Goal: Information Seeking & Learning: Learn about a topic

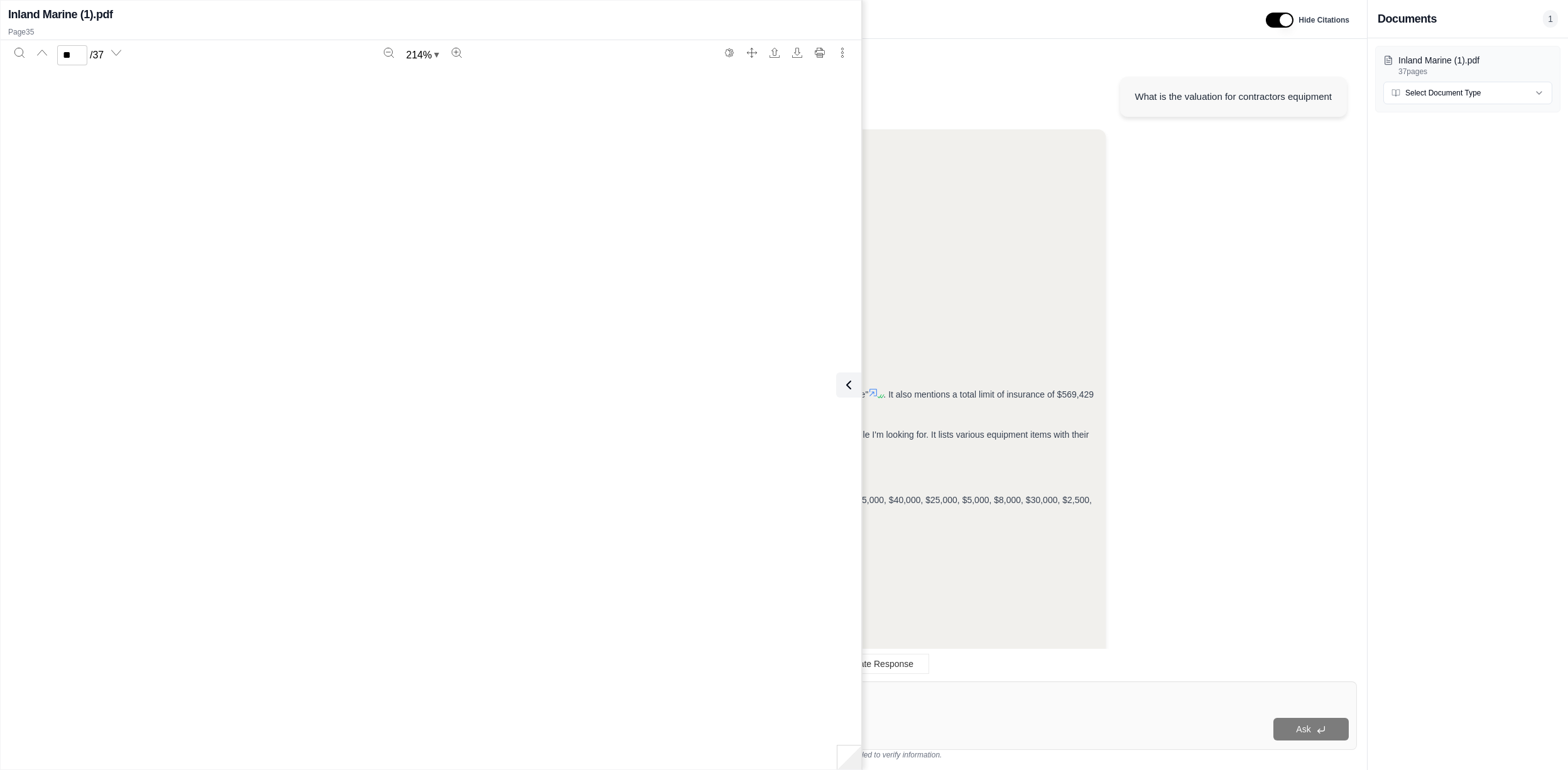
scroll to position [37529, 0]
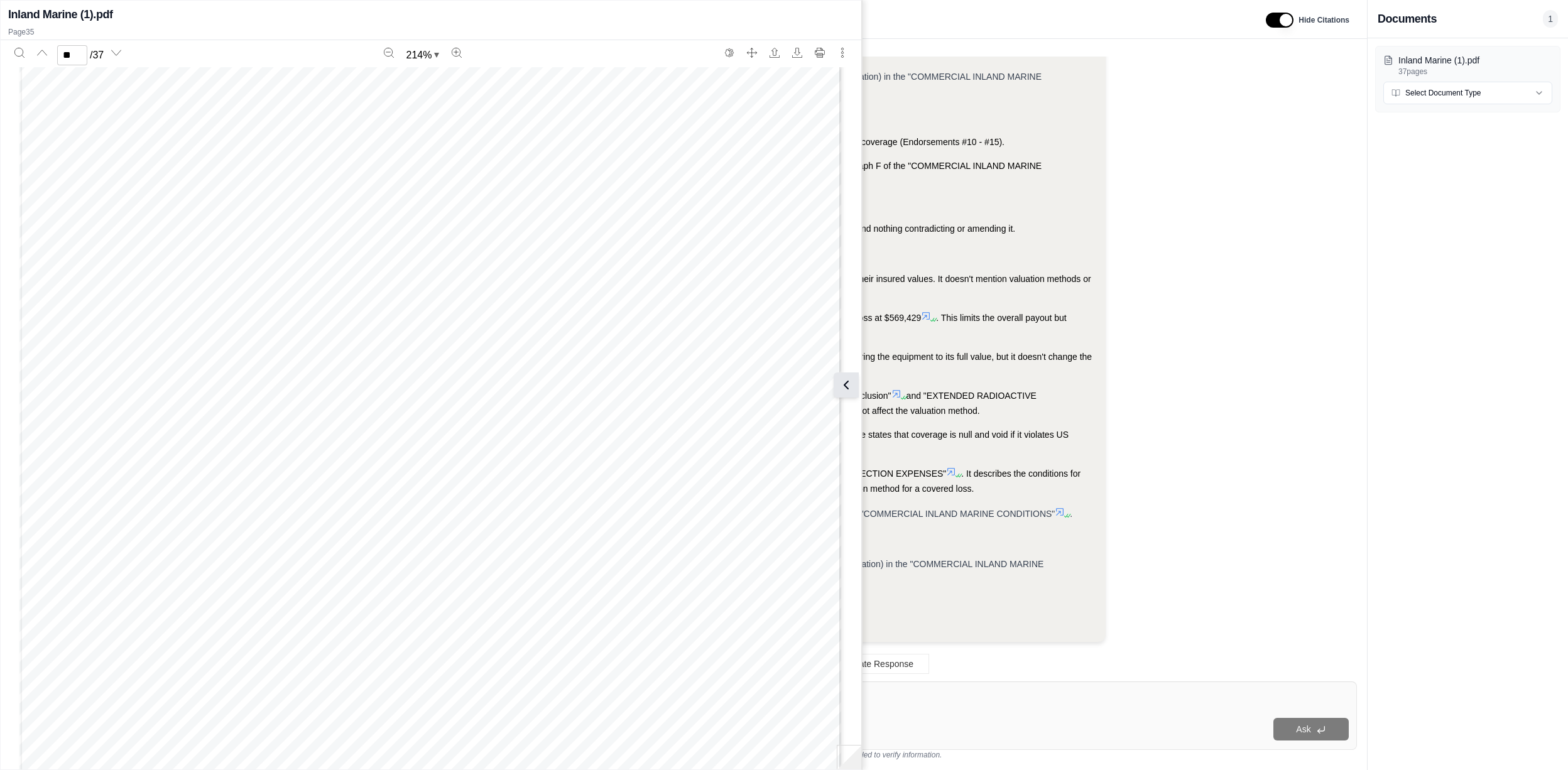
click at [847, 376] on button at bounding box center [847, 385] width 26 height 26
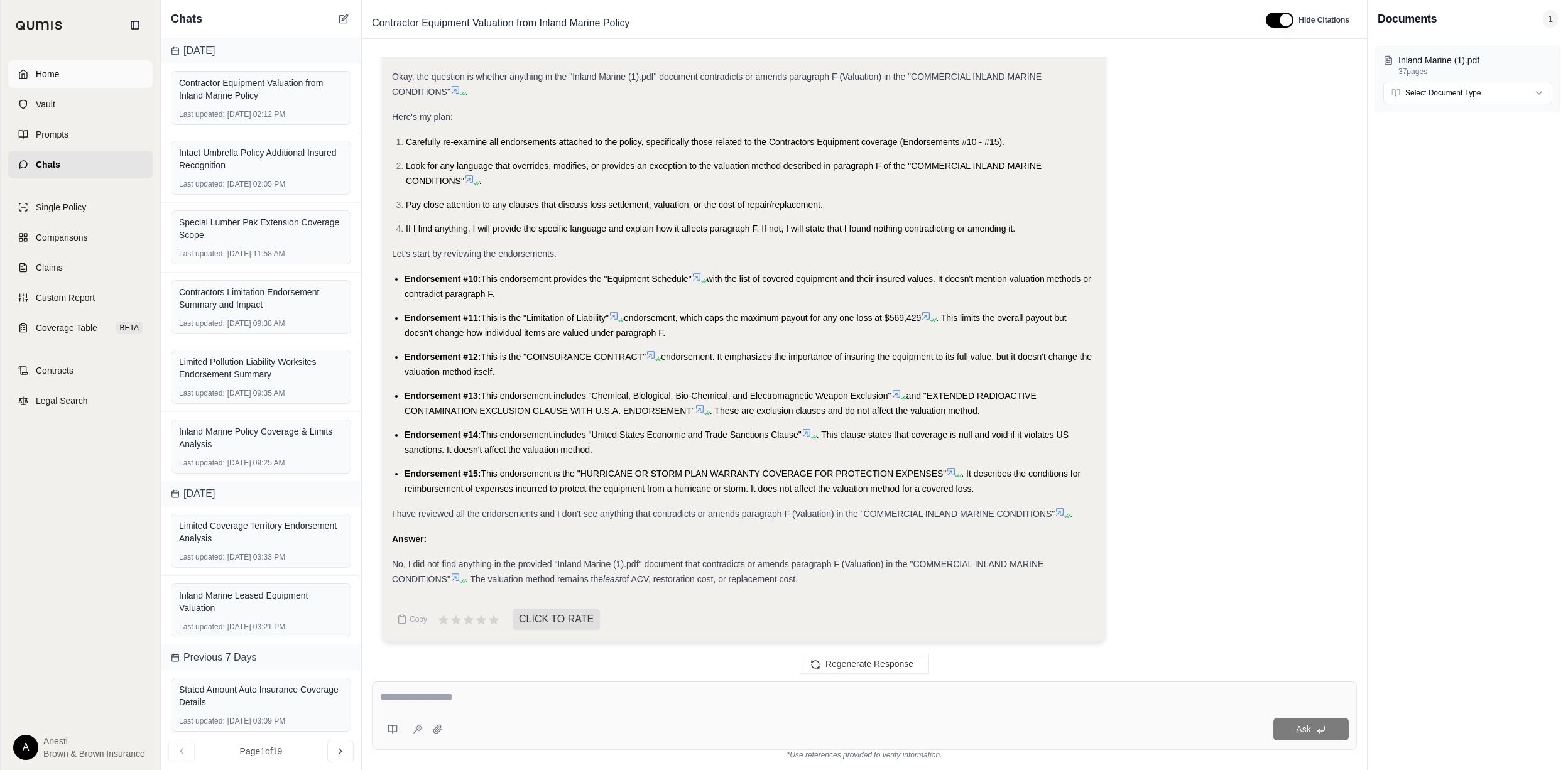
click at [71, 60] on link "Home" at bounding box center [80, 74] width 145 height 28
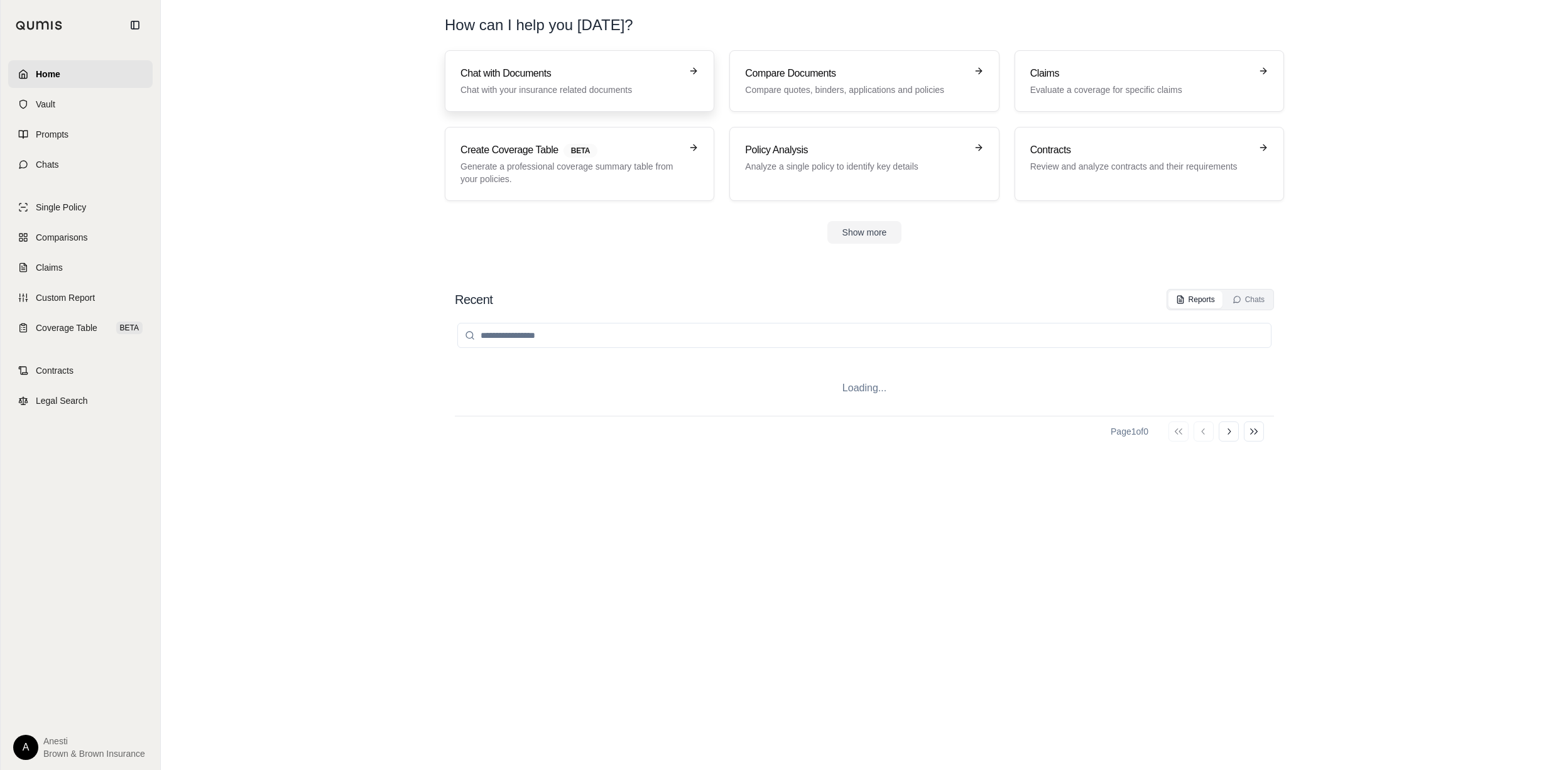
click at [541, 87] on p "Chat with your insurance related documents" at bounding box center [571, 90] width 220 height 13
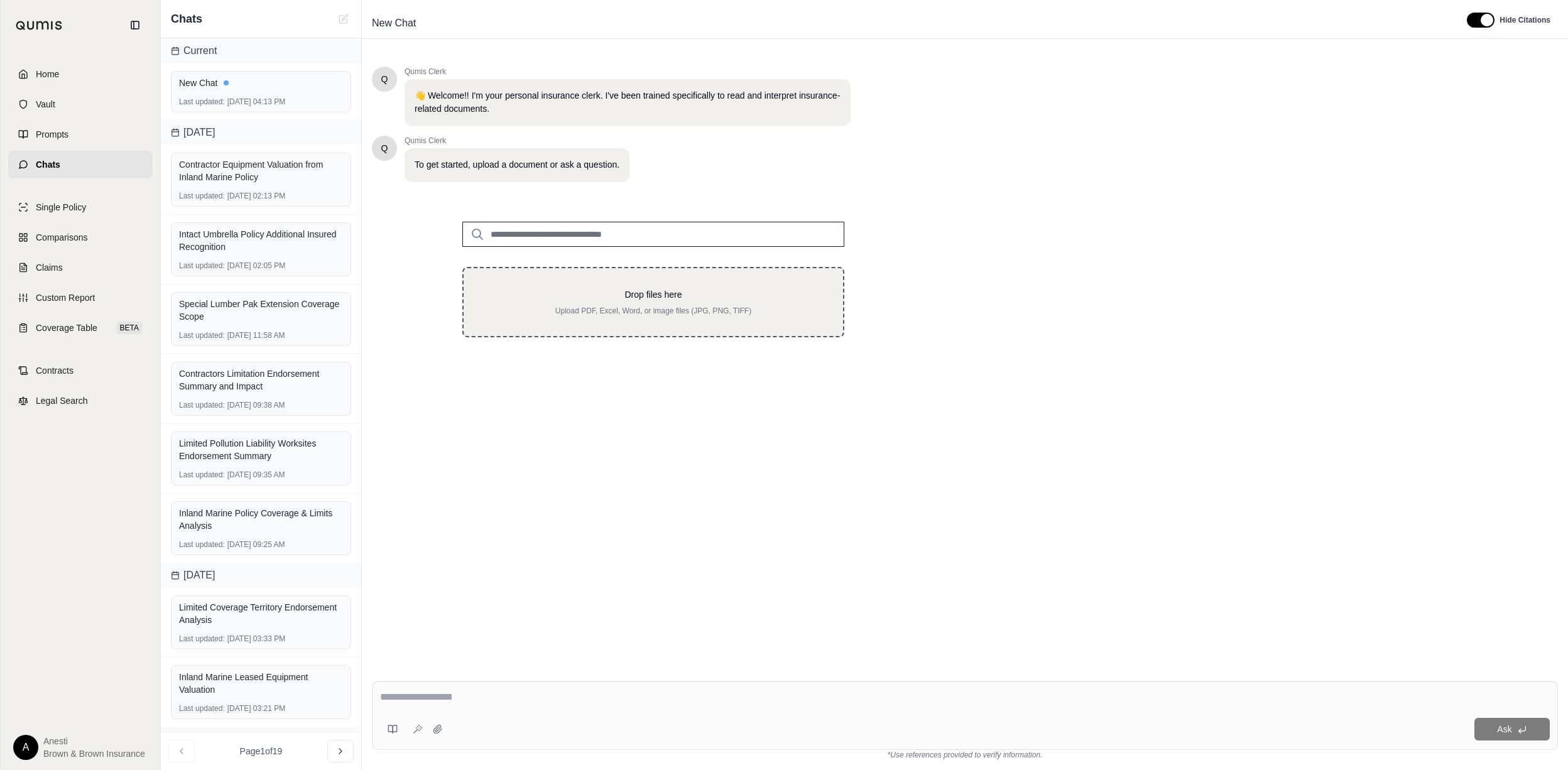
click at [664, 308] on p "Upload PDF, Excel, Word, or image files (JPG, PNG, TIFF)" at bounding box center [653, 311] width 340 height 10
type input "**********"
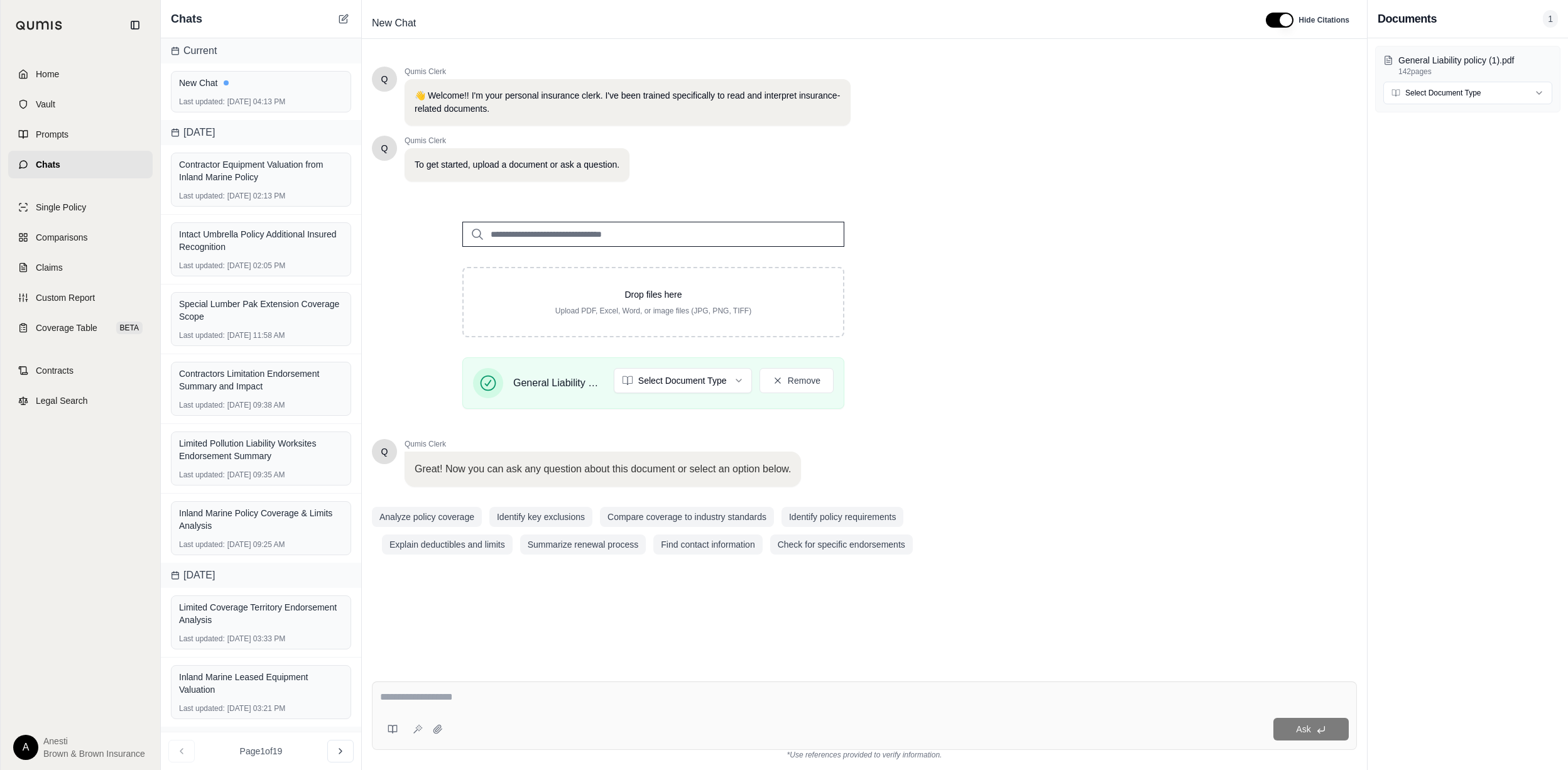
click at [445, 702] on textarea at bounding box center [863, 697] width 968 height 15
type textarea "**********"
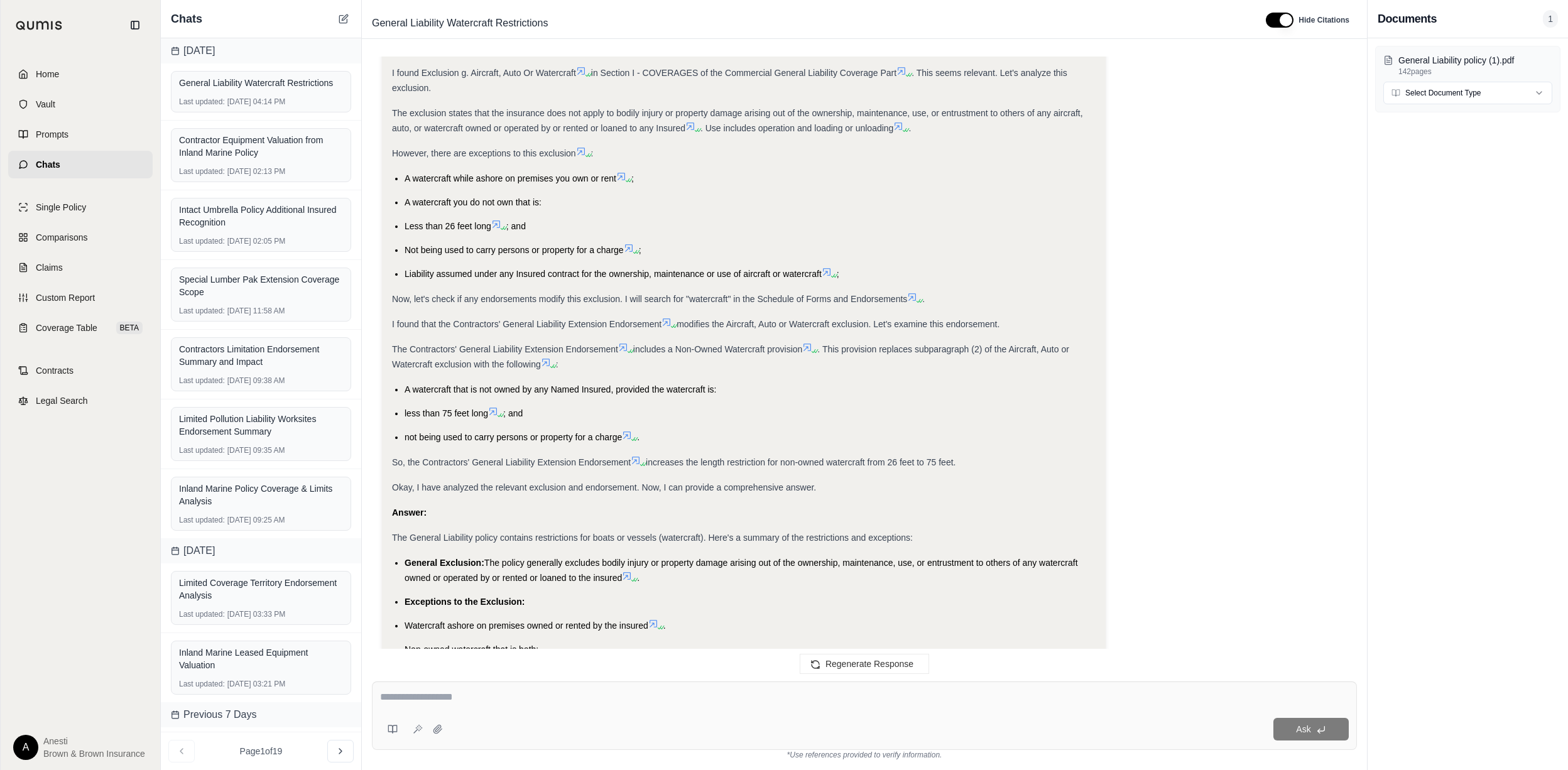
scroll to position [454, 0]
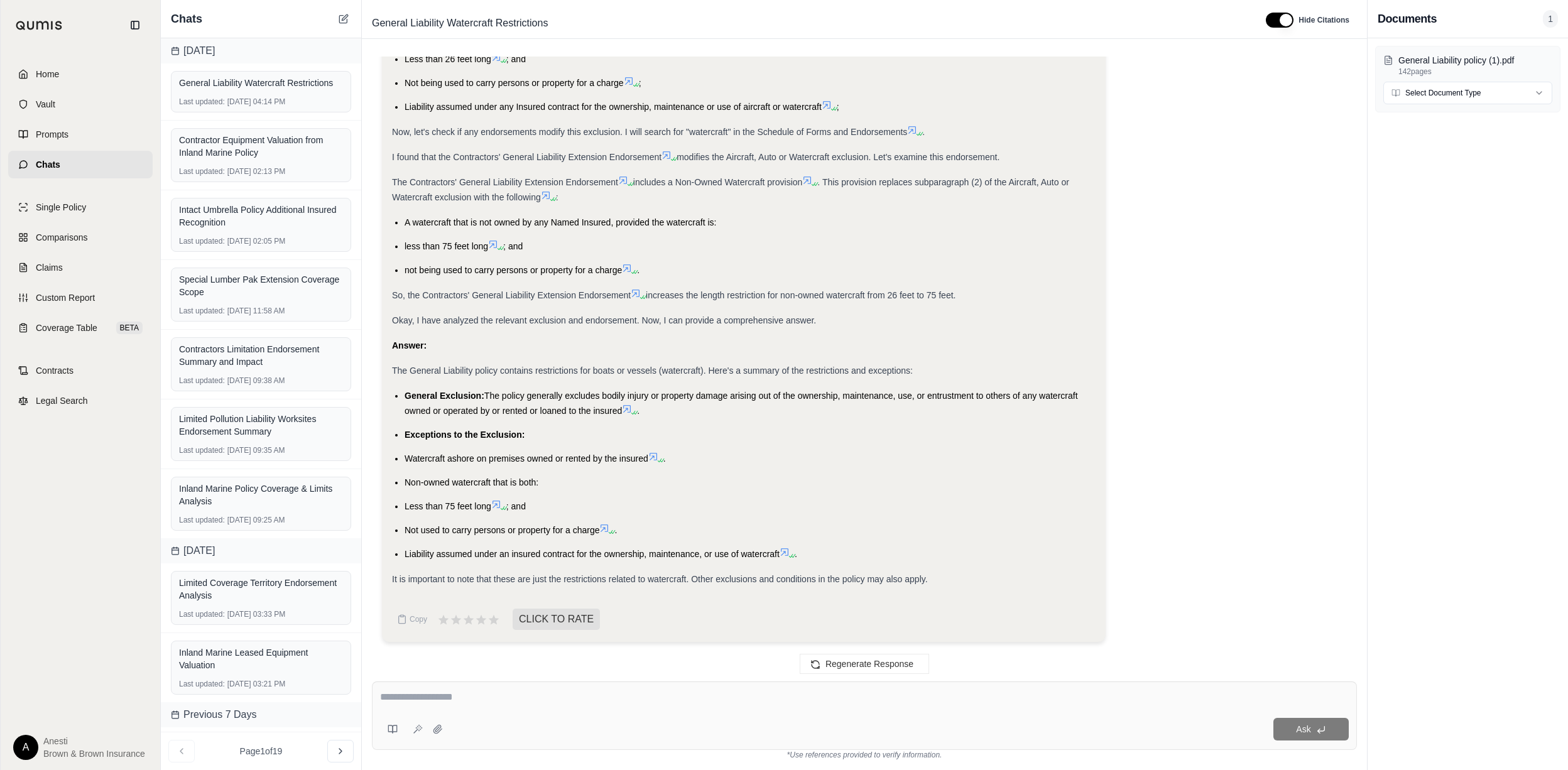
click at [500, 501] on icon at bounding box center [496, 505] width 8 height 8
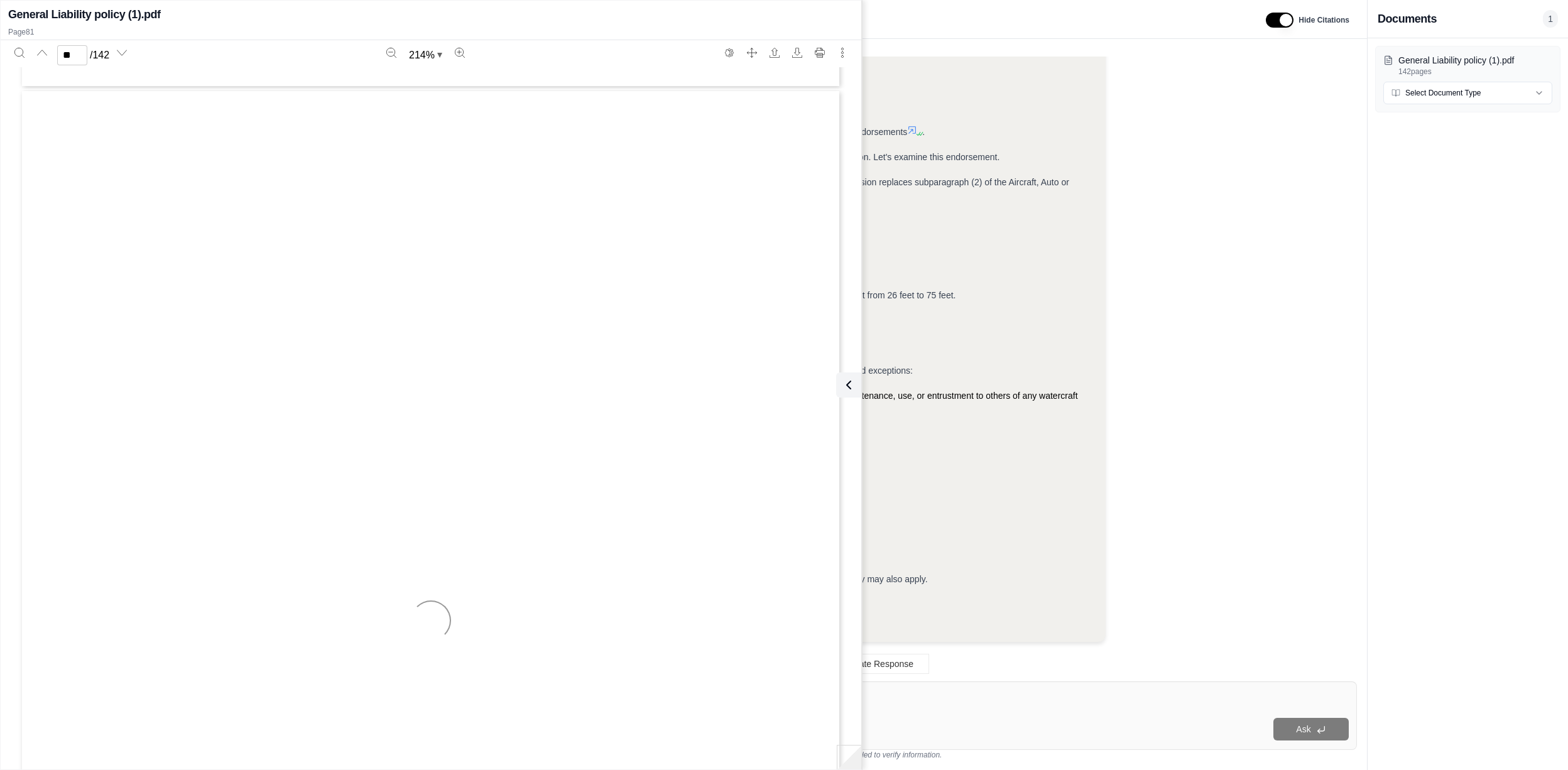
scroll to position [85151, 0]
type input "*"
click at [854, 385] on button at bounding box center [847, 385] width 26 height 26
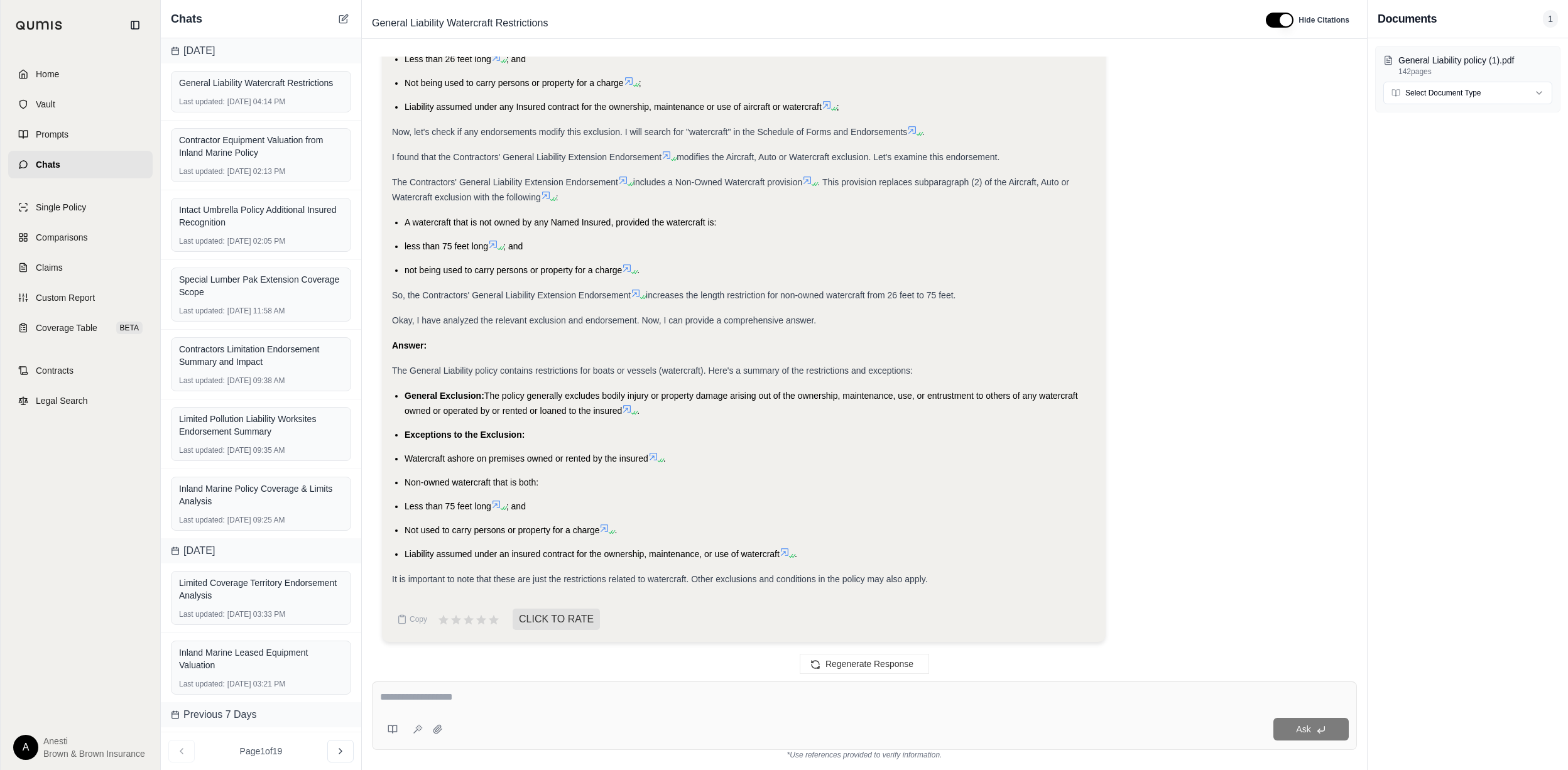
drag, startPoint x: 93, startPoint y: 74, endPoint x: 392, endPoint y: 74, distance: 299.0
click at [93, 74] on link "Home" at bounding box center [80, 74] width 145 height 28
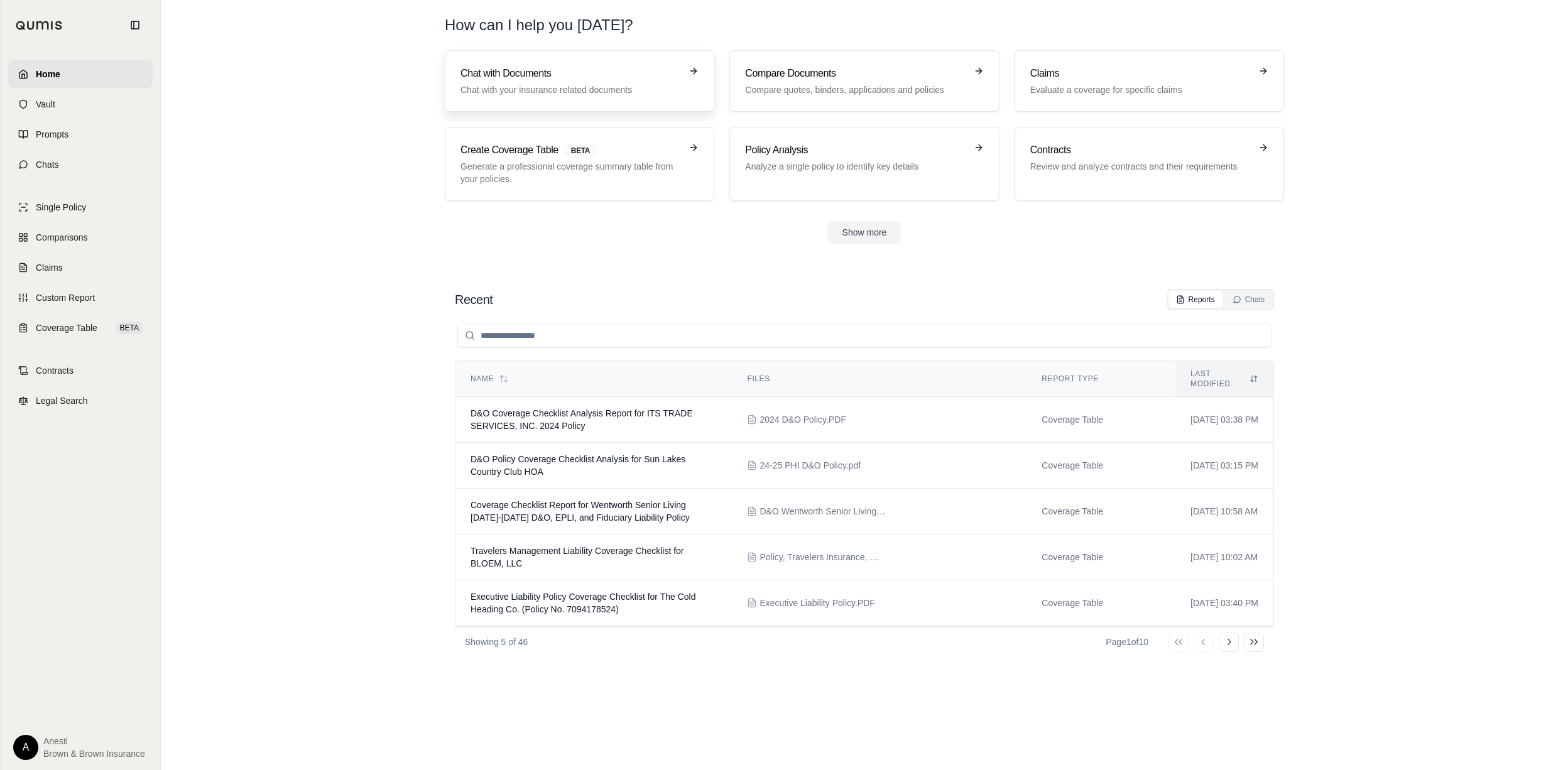
click at [524, 76] on h3 "Chat with Documents" at bounding box center [571, 73] width 220 height 15
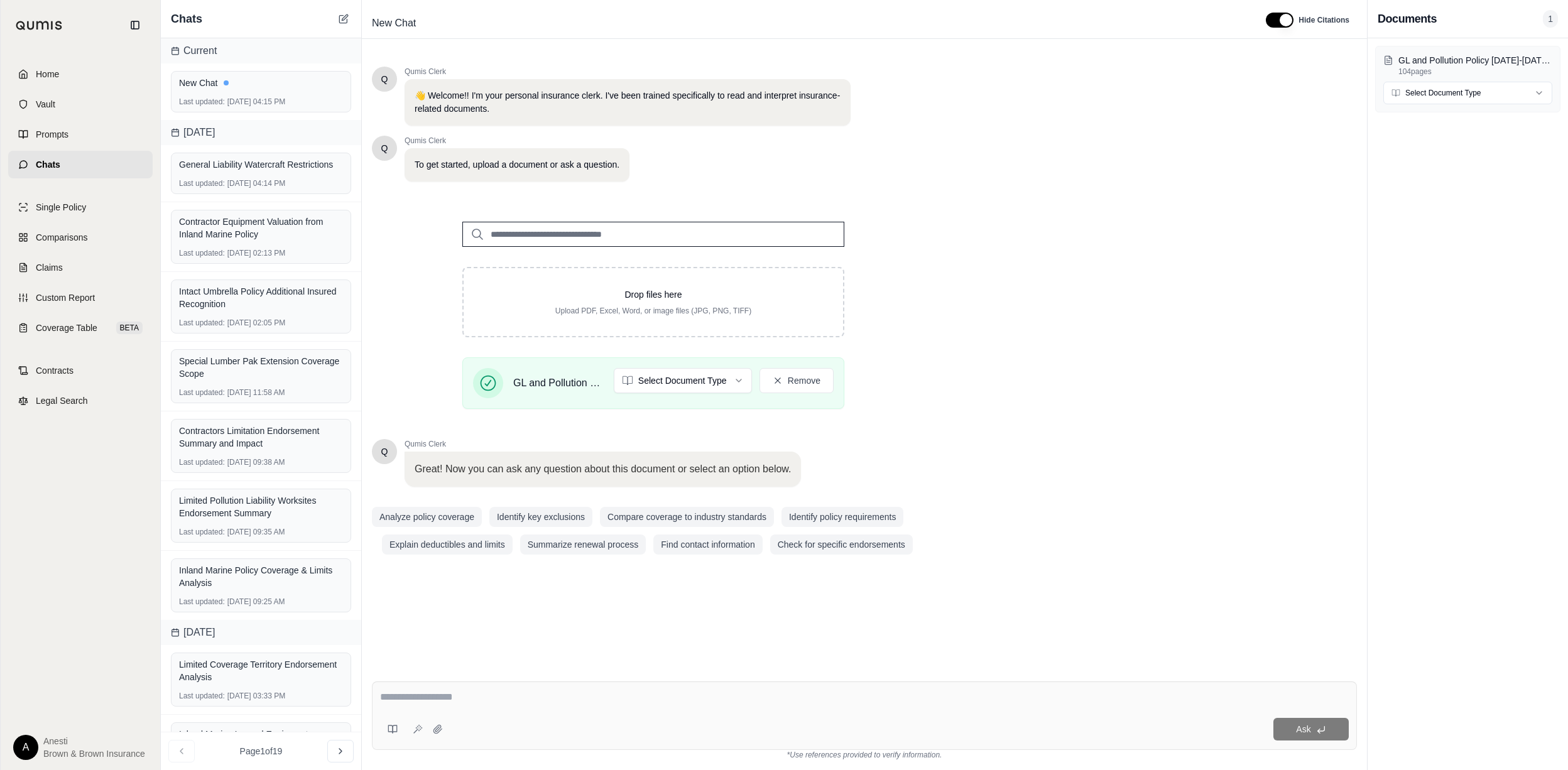
click at [421, 704] on textarea at bounding box center [863, 697] width 968 height 15
type textarea "**********"
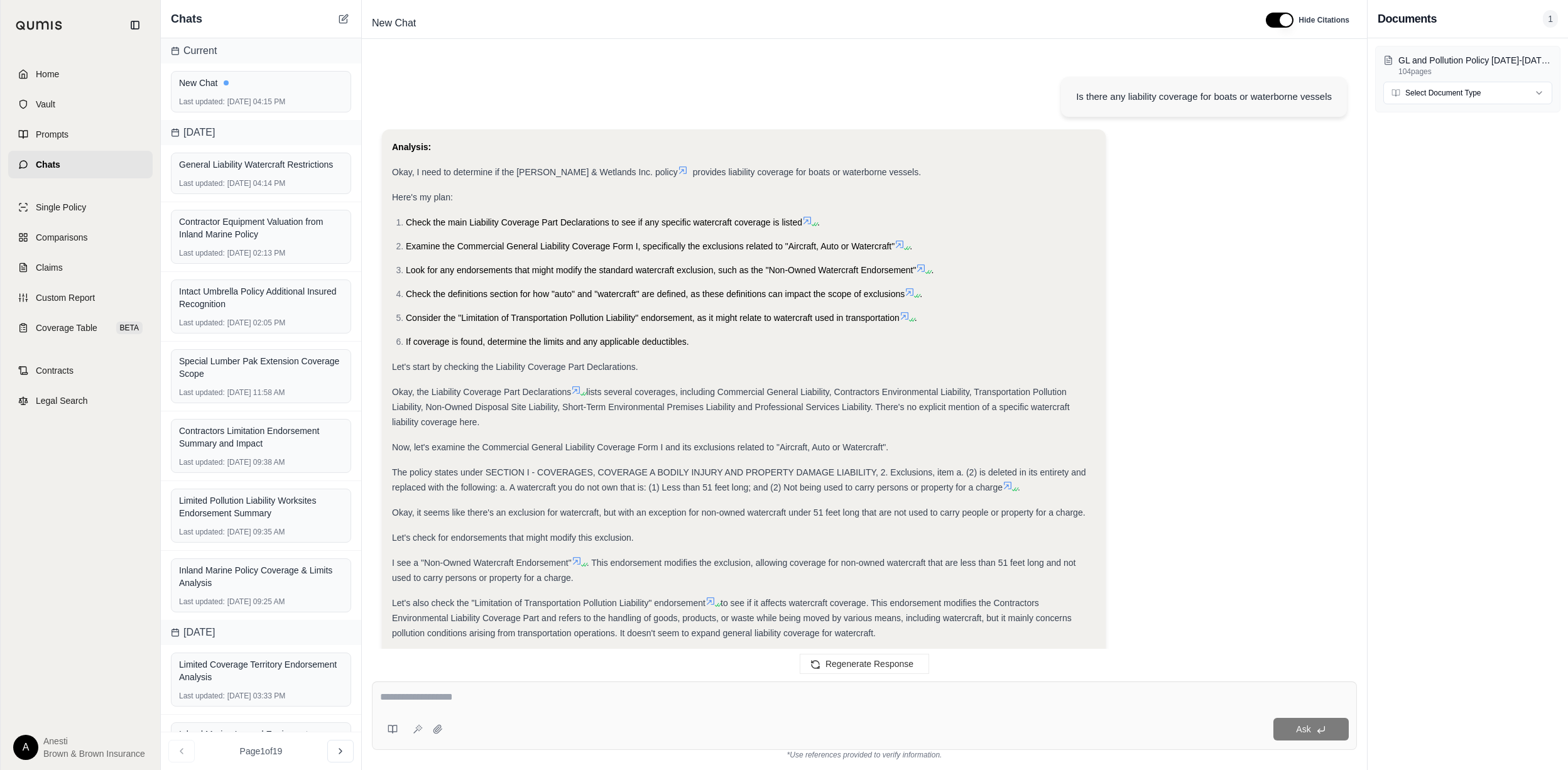
scroll to position [289, 0]
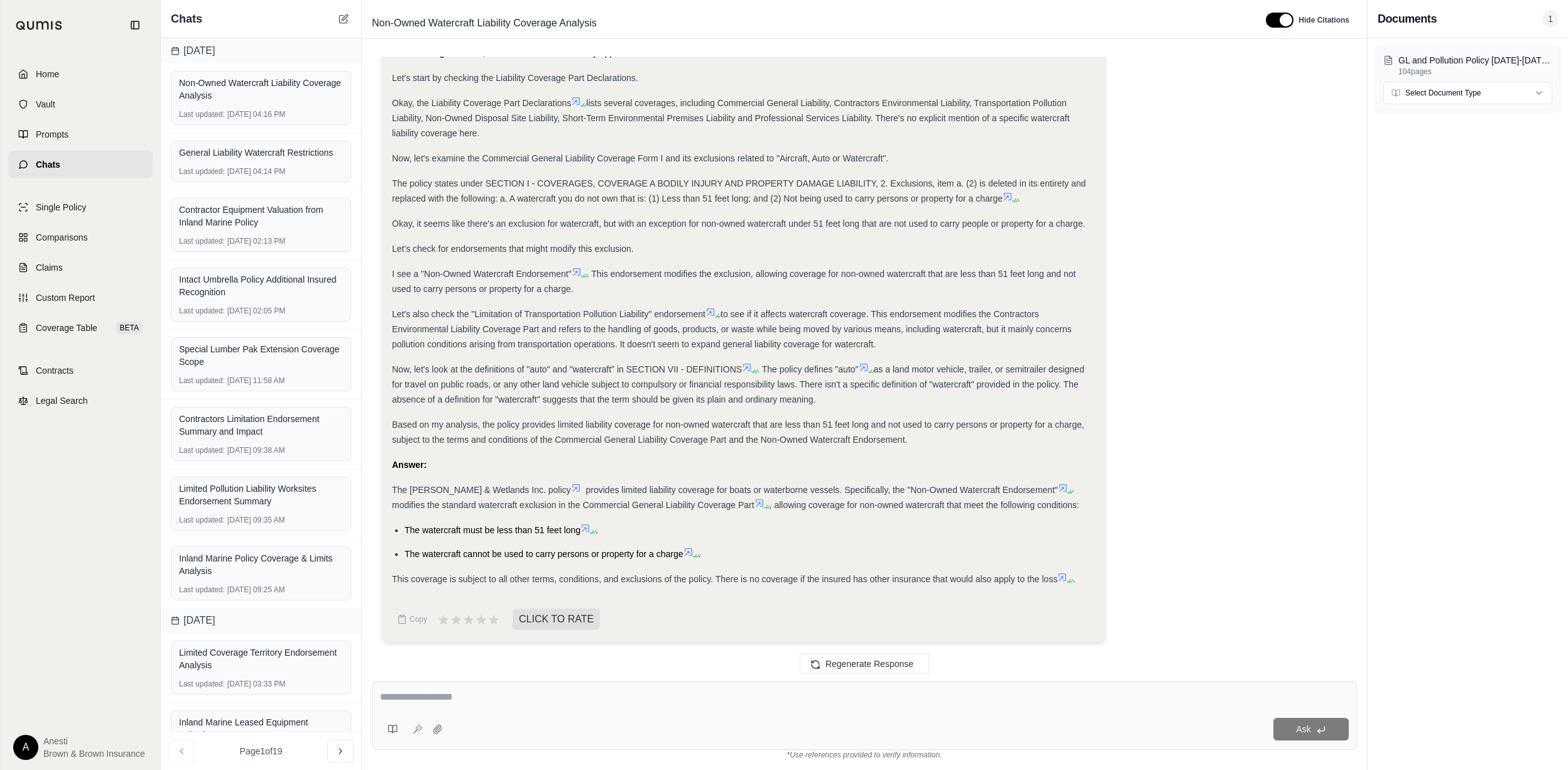
click at [590, 531] on icon at bounding box center [586, 529] width 10 height 10
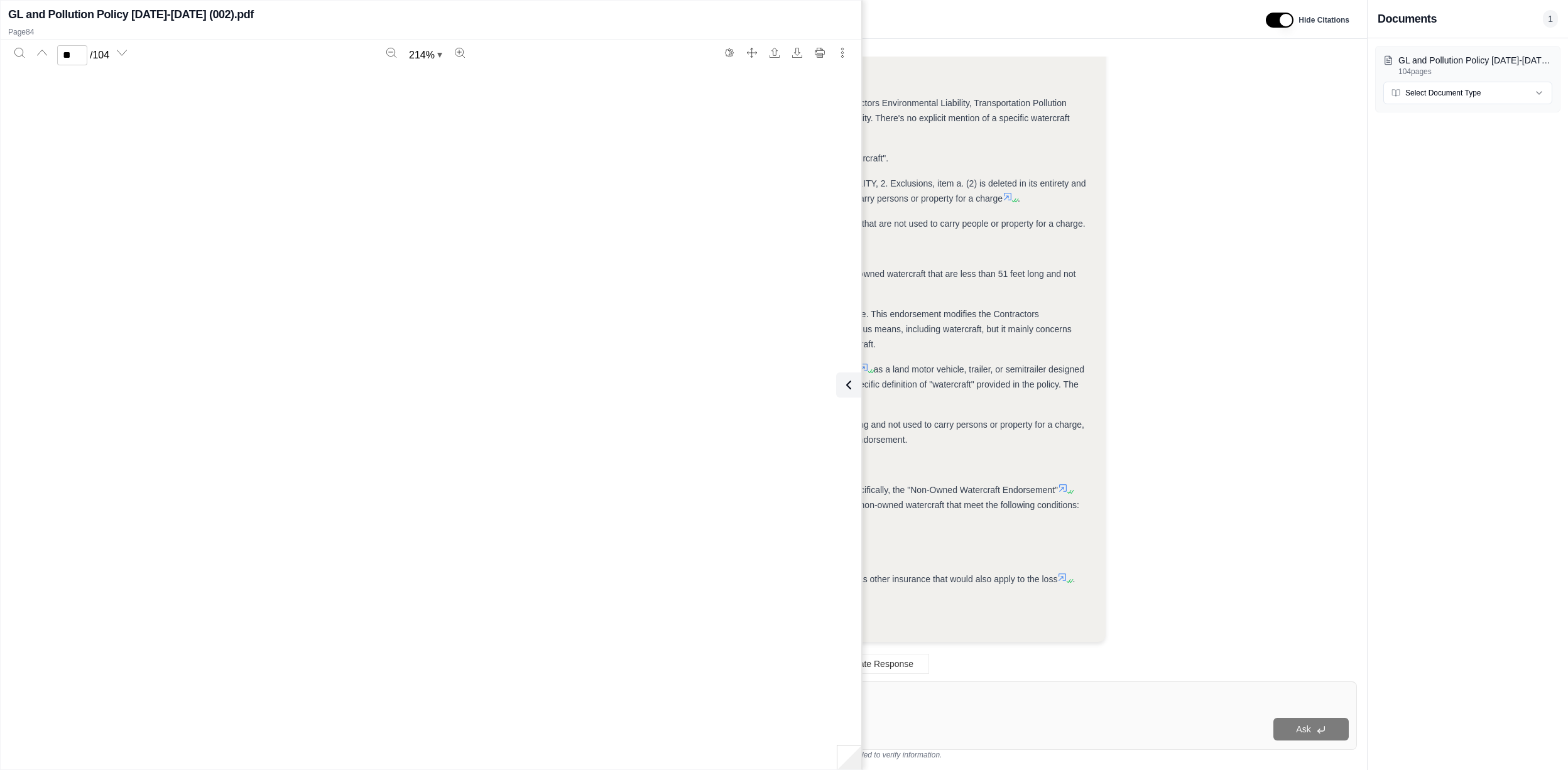
scroll to position [88344, 0]
type input "**"
click at [849, 385] on icon at bounding box center [846, 385] width 15 height 15
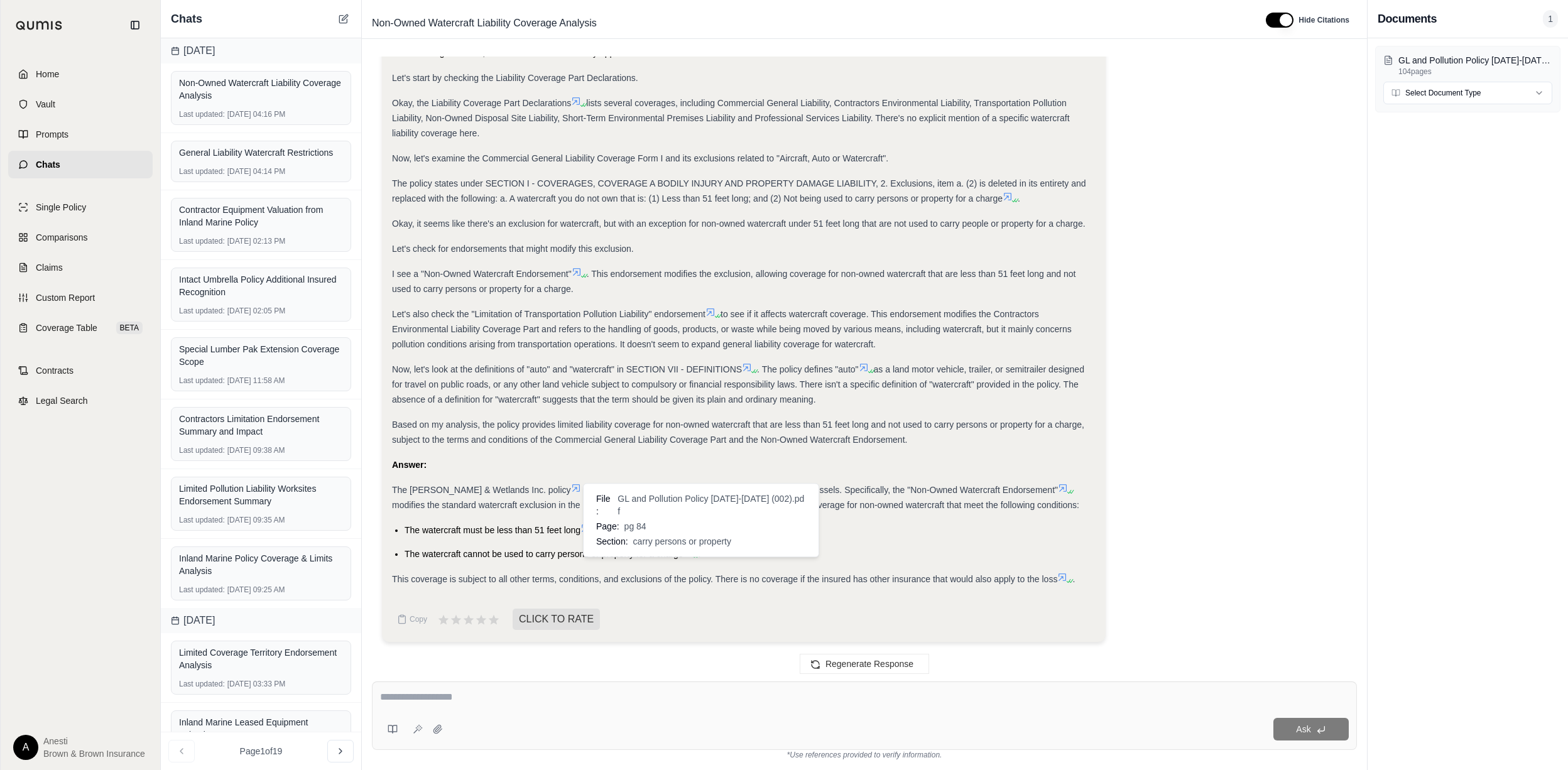
click at [694, 552] on icon at bounding box center [695, 556] width 8 height 8
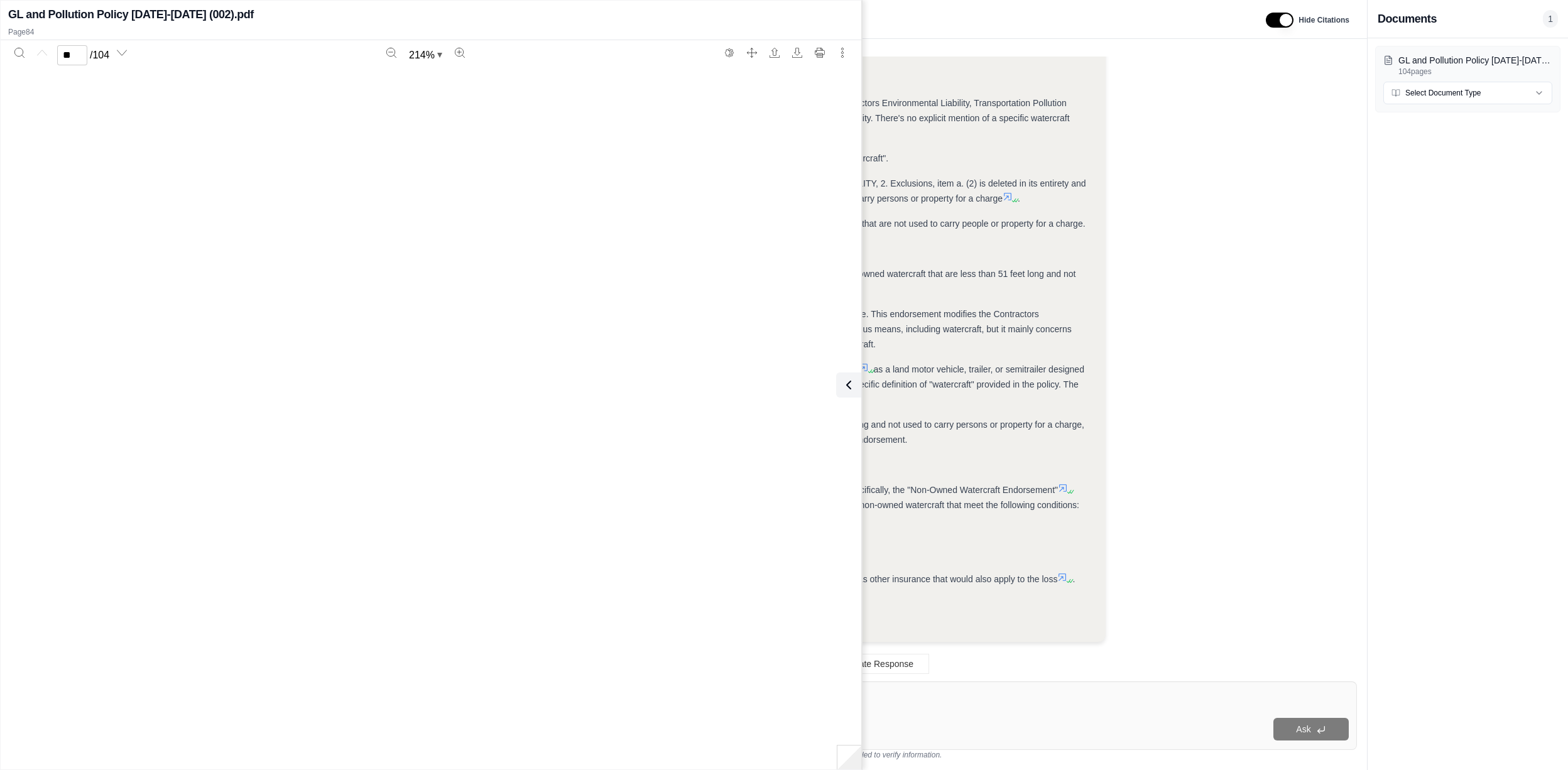
type input "**"
click at [843, 381] on icon at bounding box center [846, 385] width 15 height 15
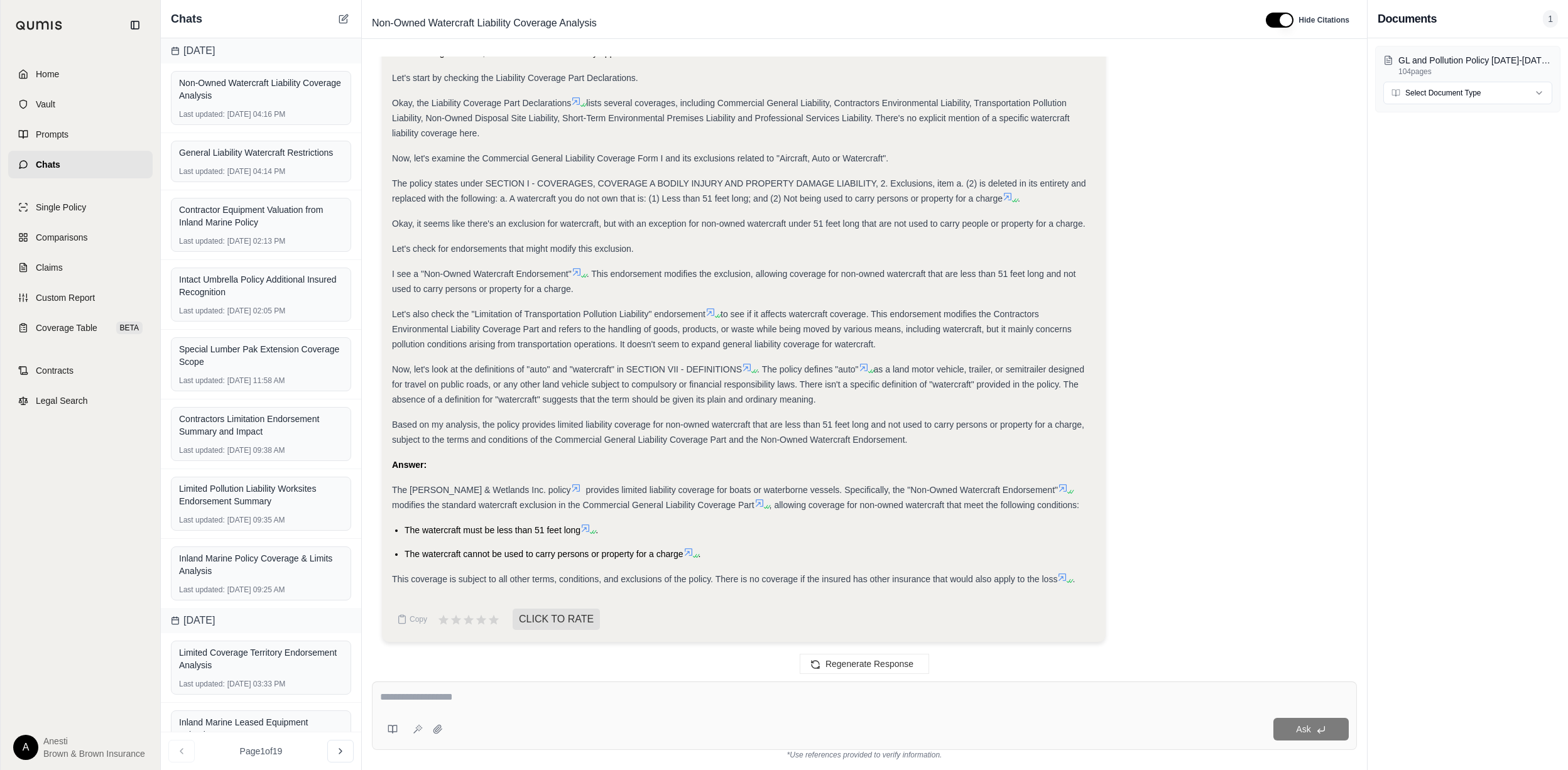
click at [754, 501] on icon at bounding box center [759, 503] width 10 height 10
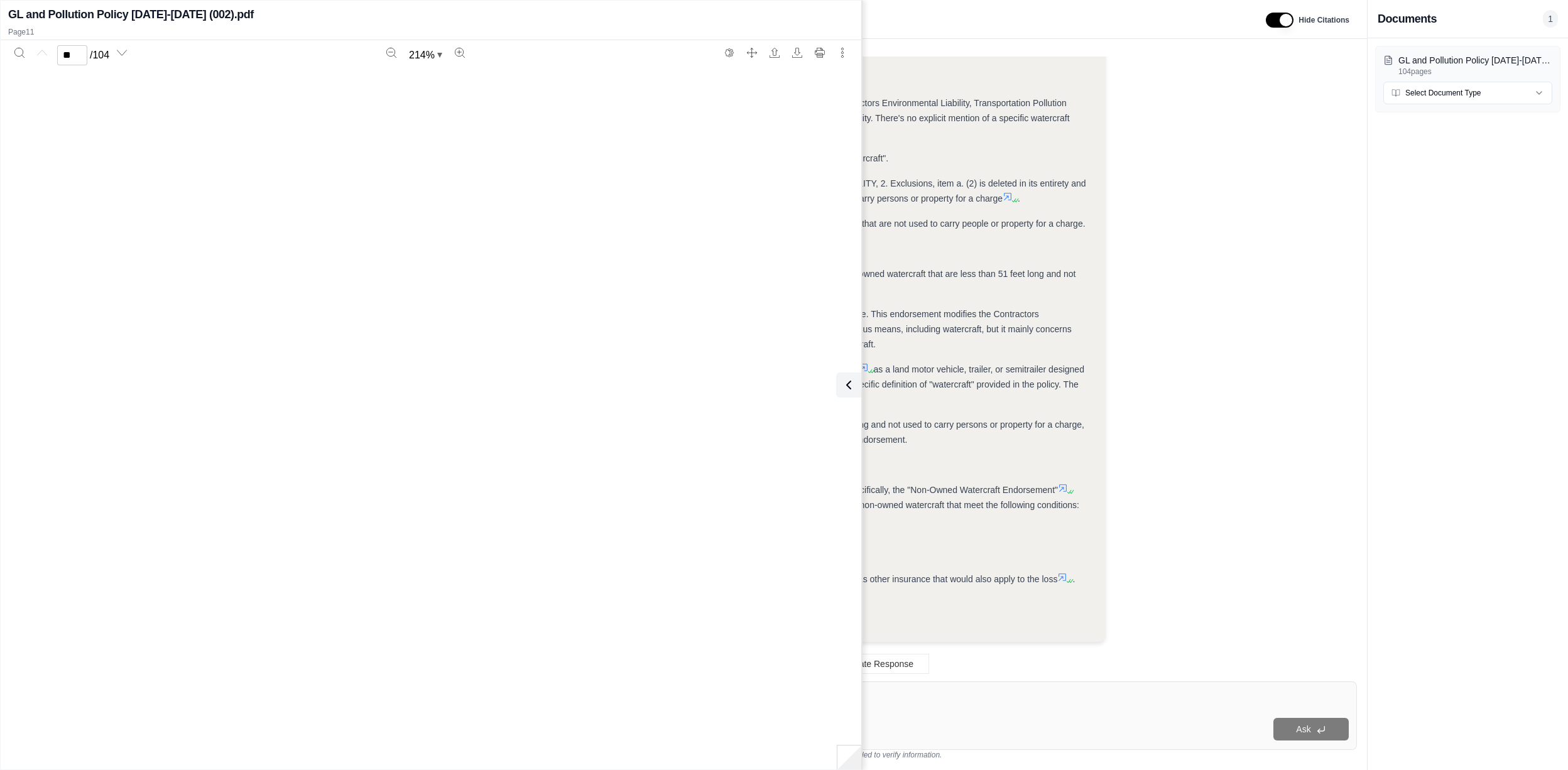
type input "**"
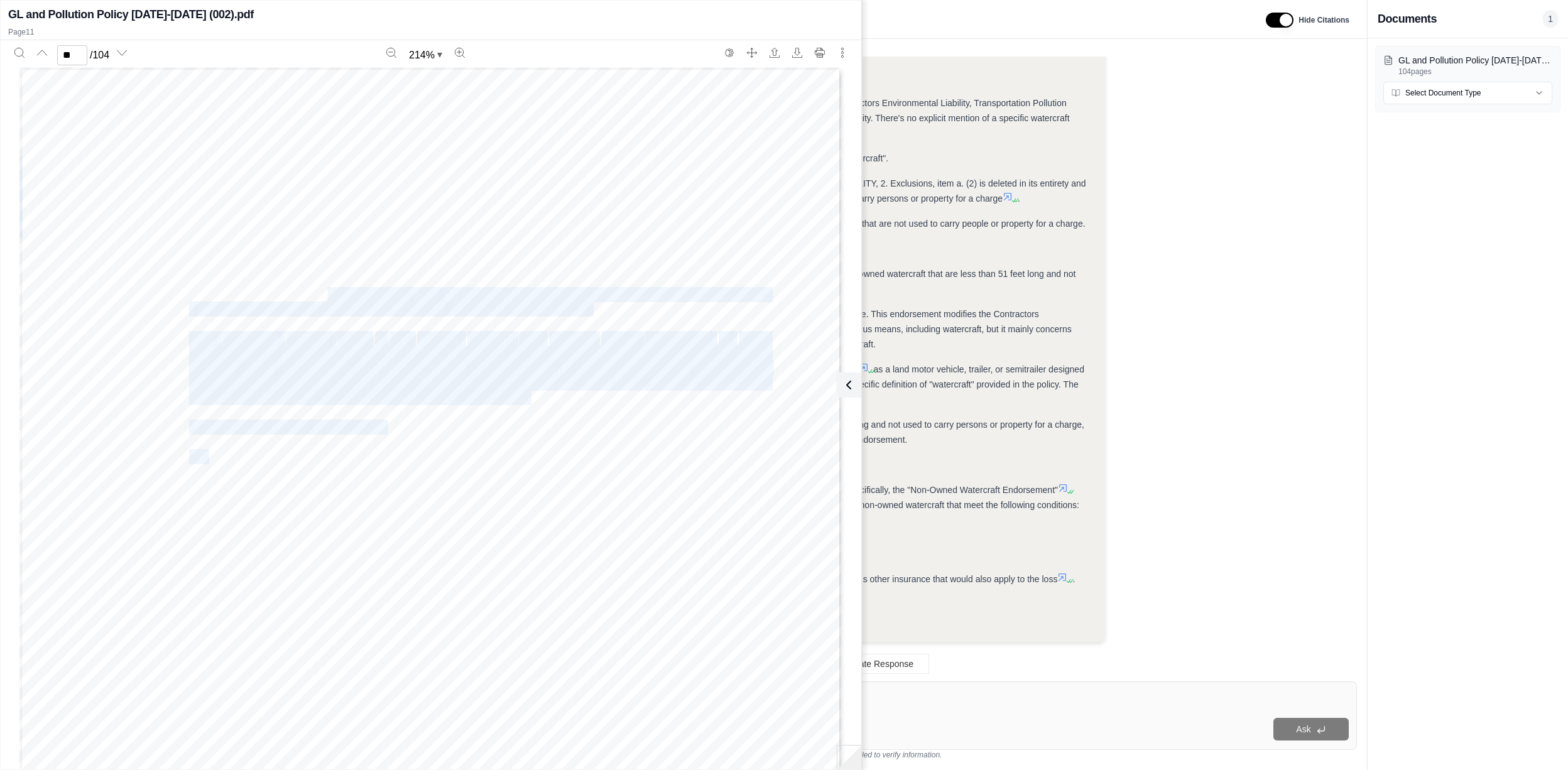
drag, startPoint x: 182, startPoint y: 245, endPoint x: 322, endPoint y: 288, distance: 146.5
click at [322, 288] on div "OBENV GL 101 ( 10 12 ) Includes copyrighted material of Insurance Services Offi…" at bounding box center [430, 599] width 822 height 1064
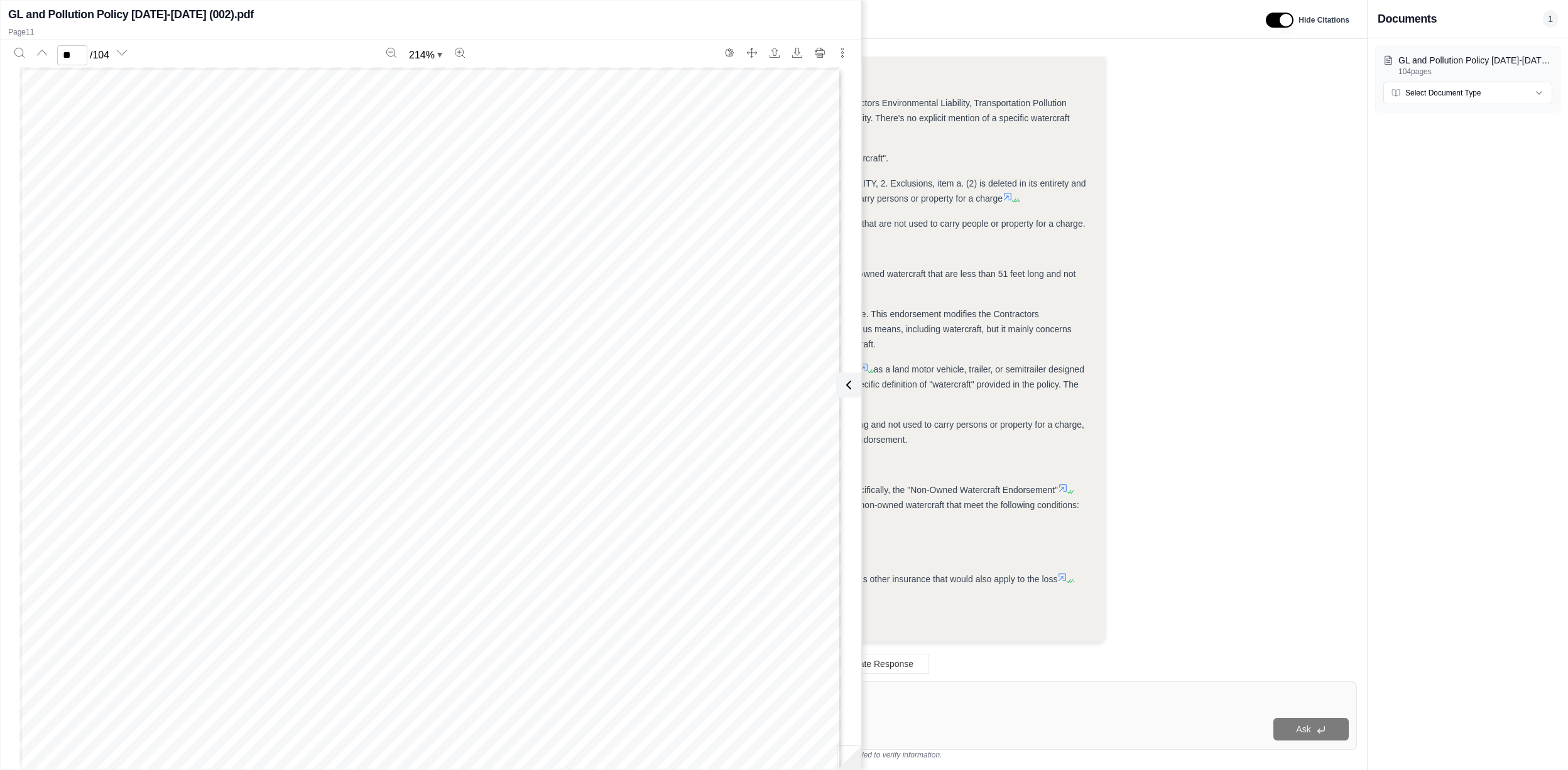
drag, startPoint x: 322, startPoint y: 288, endPoint x: 230, endPoint y: 258, distance: 96.8
click at [245, 263] on div "OBENV GL 101 ( 10 12 ) Includes copyrighted material of Insurance Services Offi…" at bounding box center [430, 599] width 822 height 1064
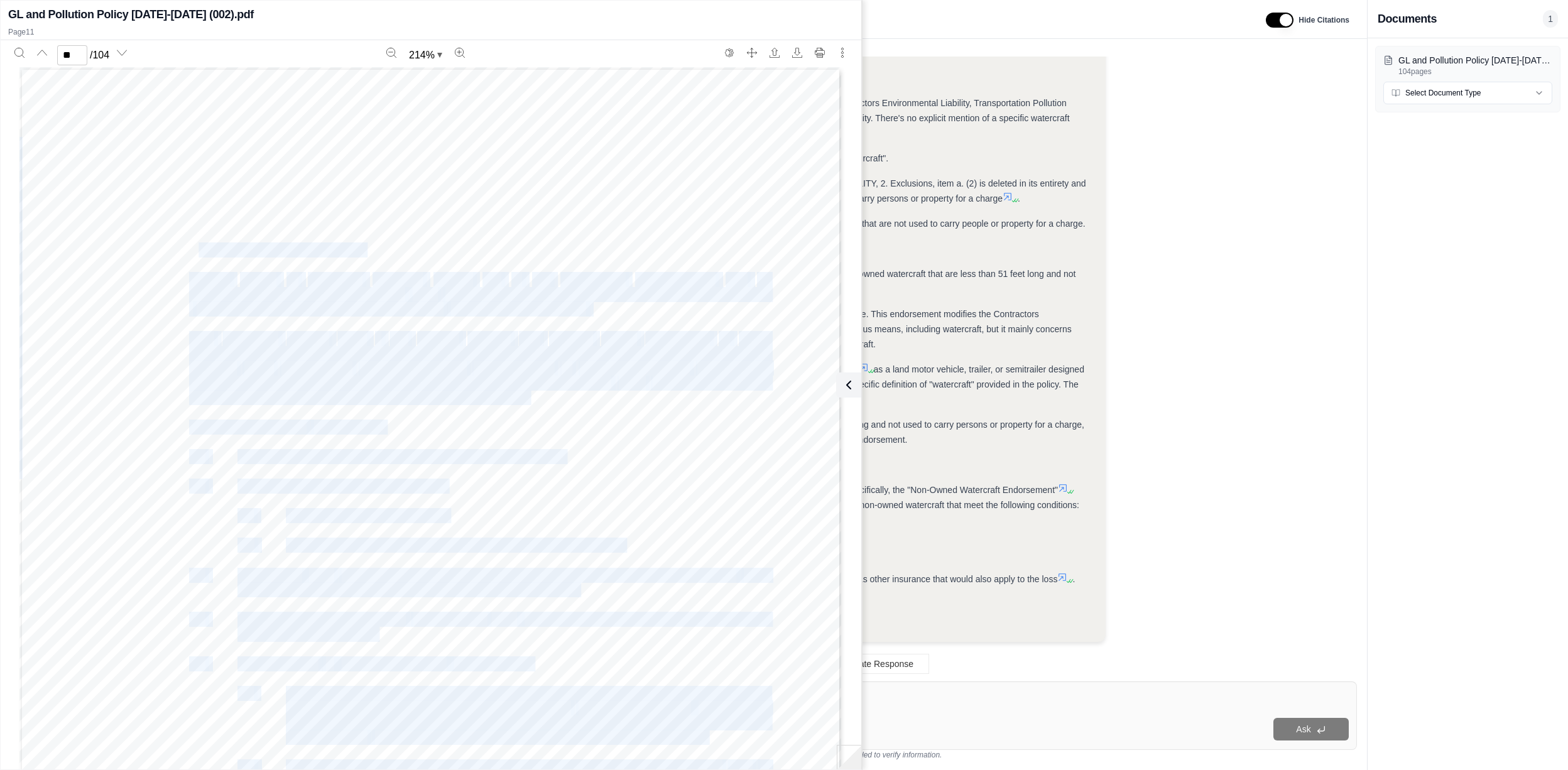
drag, startPoint x: 189, startPoint y: 253, endPoint x: 454, endPoint y: 569, distance: 412.4
click at [454, 569] on div "OBENV GL 101 ( 10 12 ) Includes copyrighted material of Insurance Services Offi…" at bounding box center [430, 599] width 822 height 1064
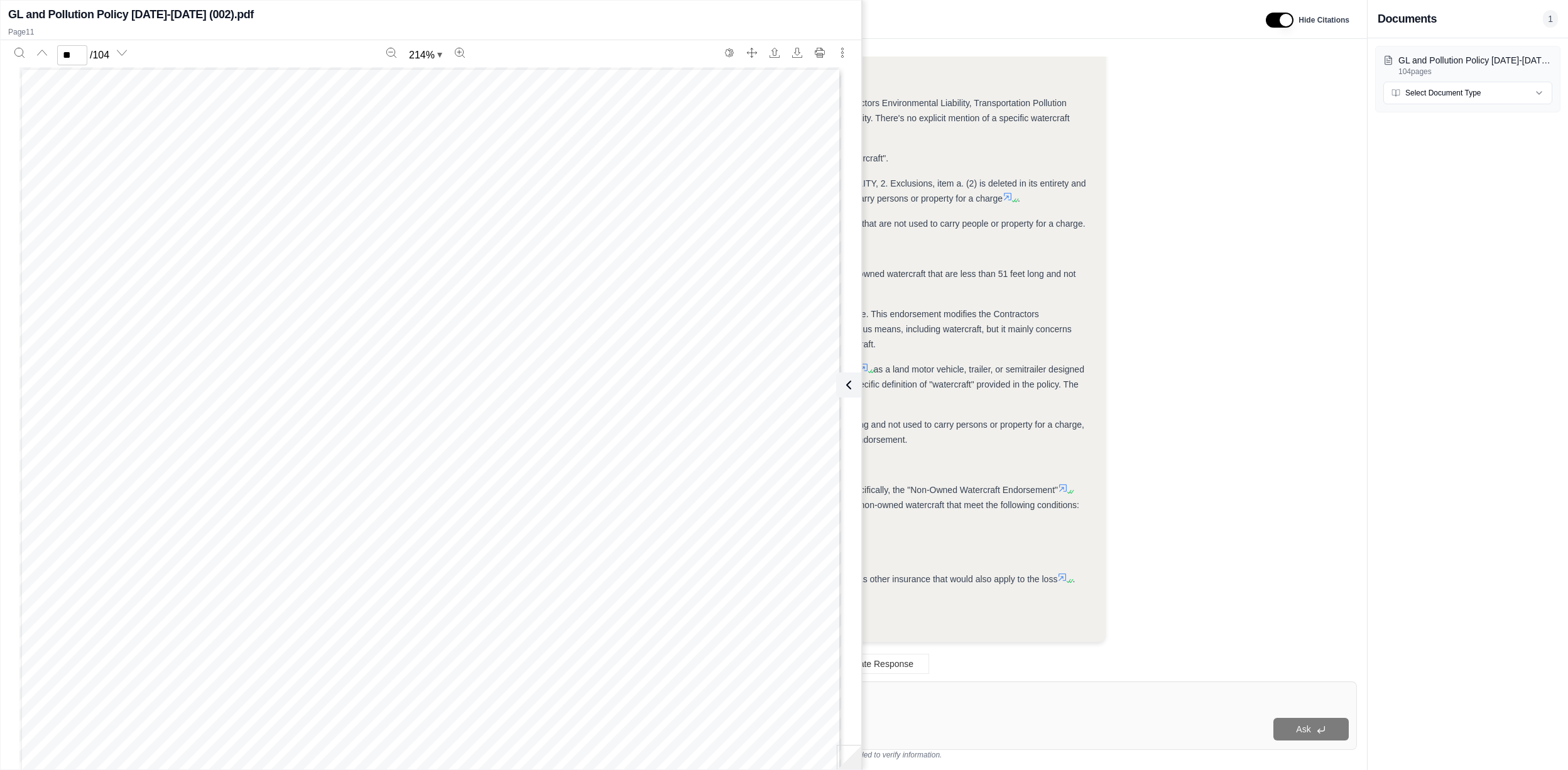
drag, startPoint x: 454, startPoint y: 569, endPoint x: 342, endPoint y: 318, distance: 274.9
click at [342, 318] on div "OBENV GL 101 ( 10 12 ) Includes copyrighted material of Insurance Services Offi…" at bounding box center [430, 599] width 822 height 1064
click at [843, 388] on icon at bounding box center [846, 385] width 15 height 15
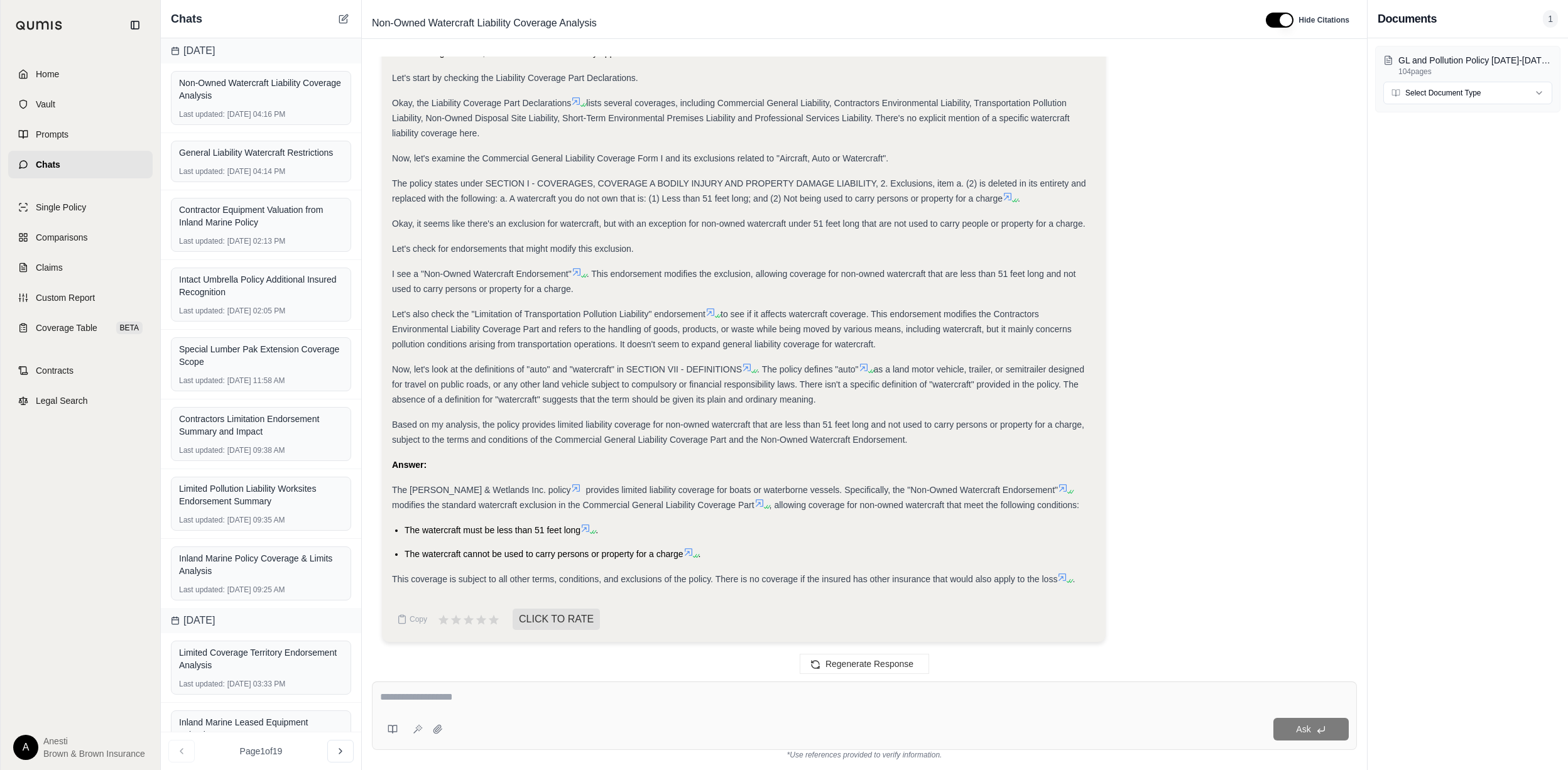
click at [403, 694] on textarea at bounding box center [864, 697] width 969 height 15
type textarea "**********"
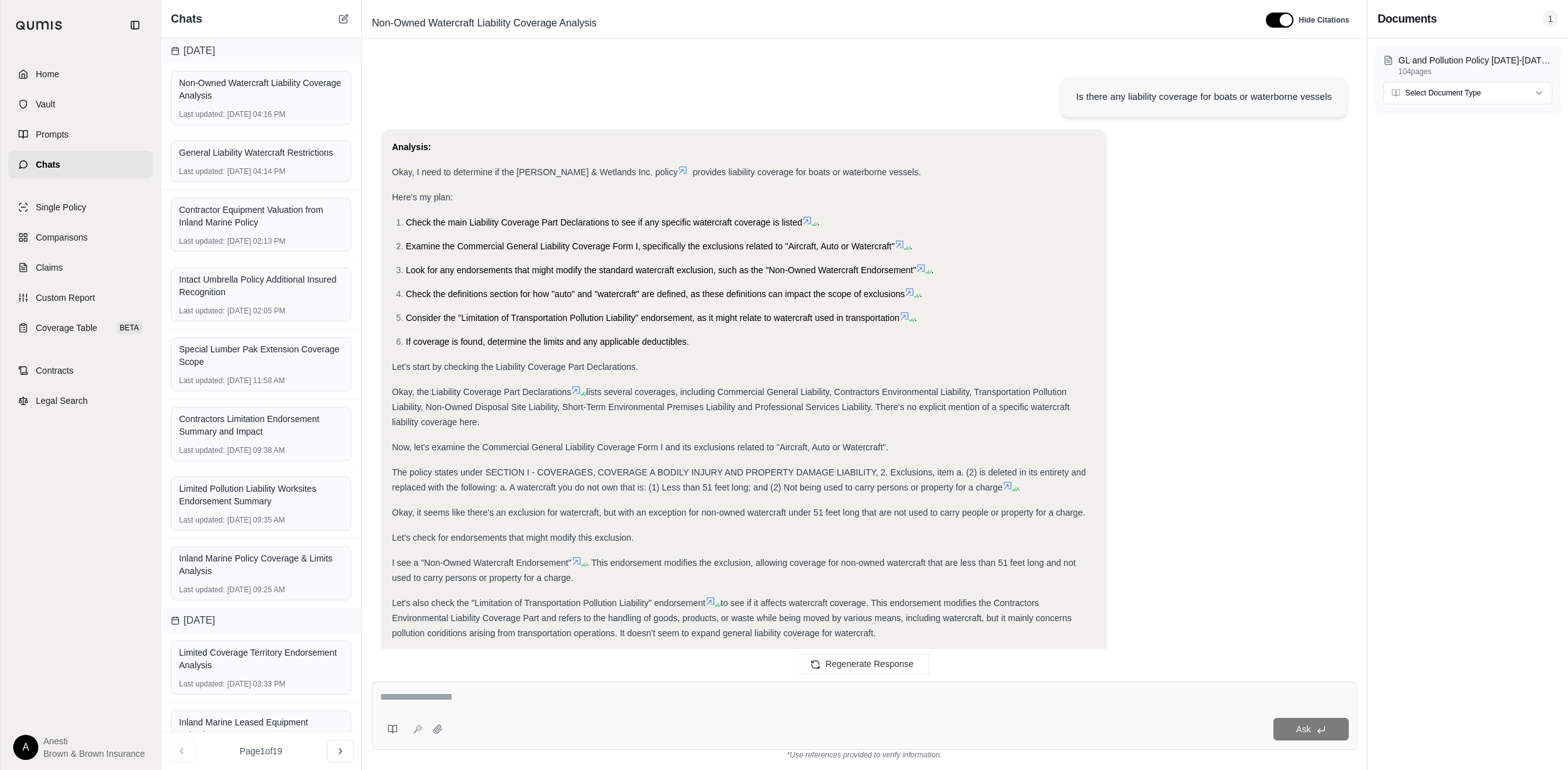
scroll to position [1159, 0]
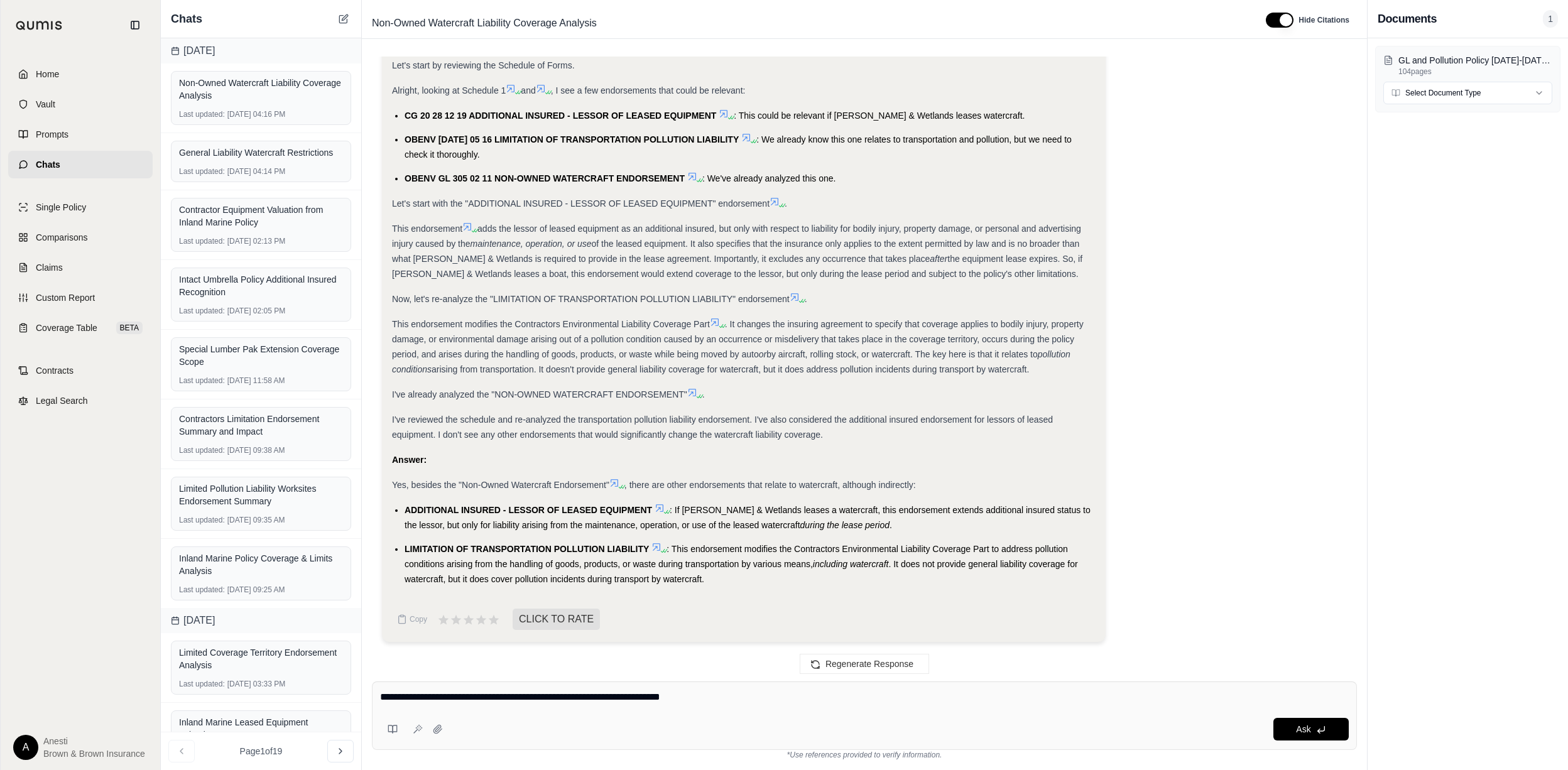
type textarea "**********"
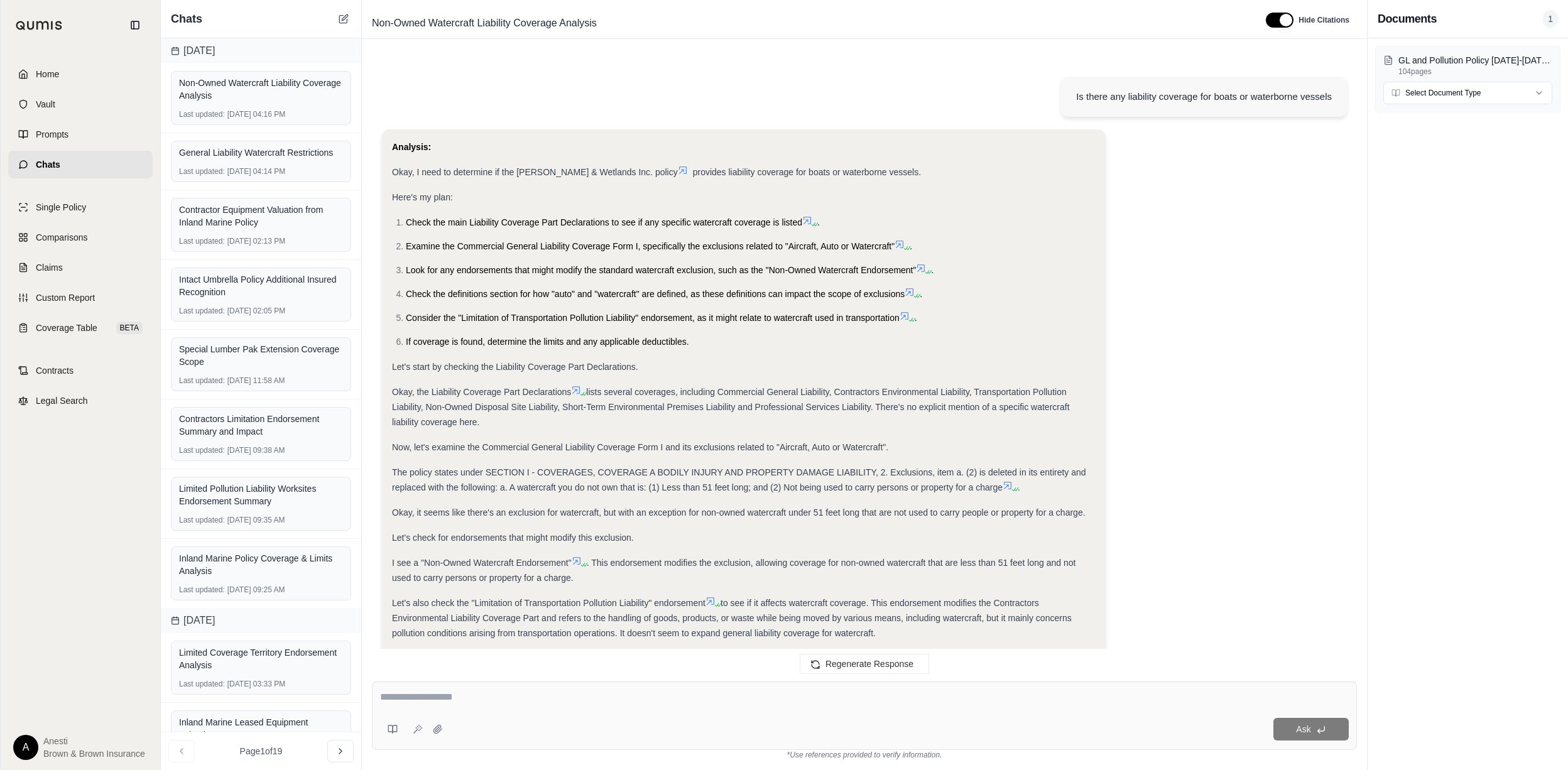
scroll to position [1826, 0]
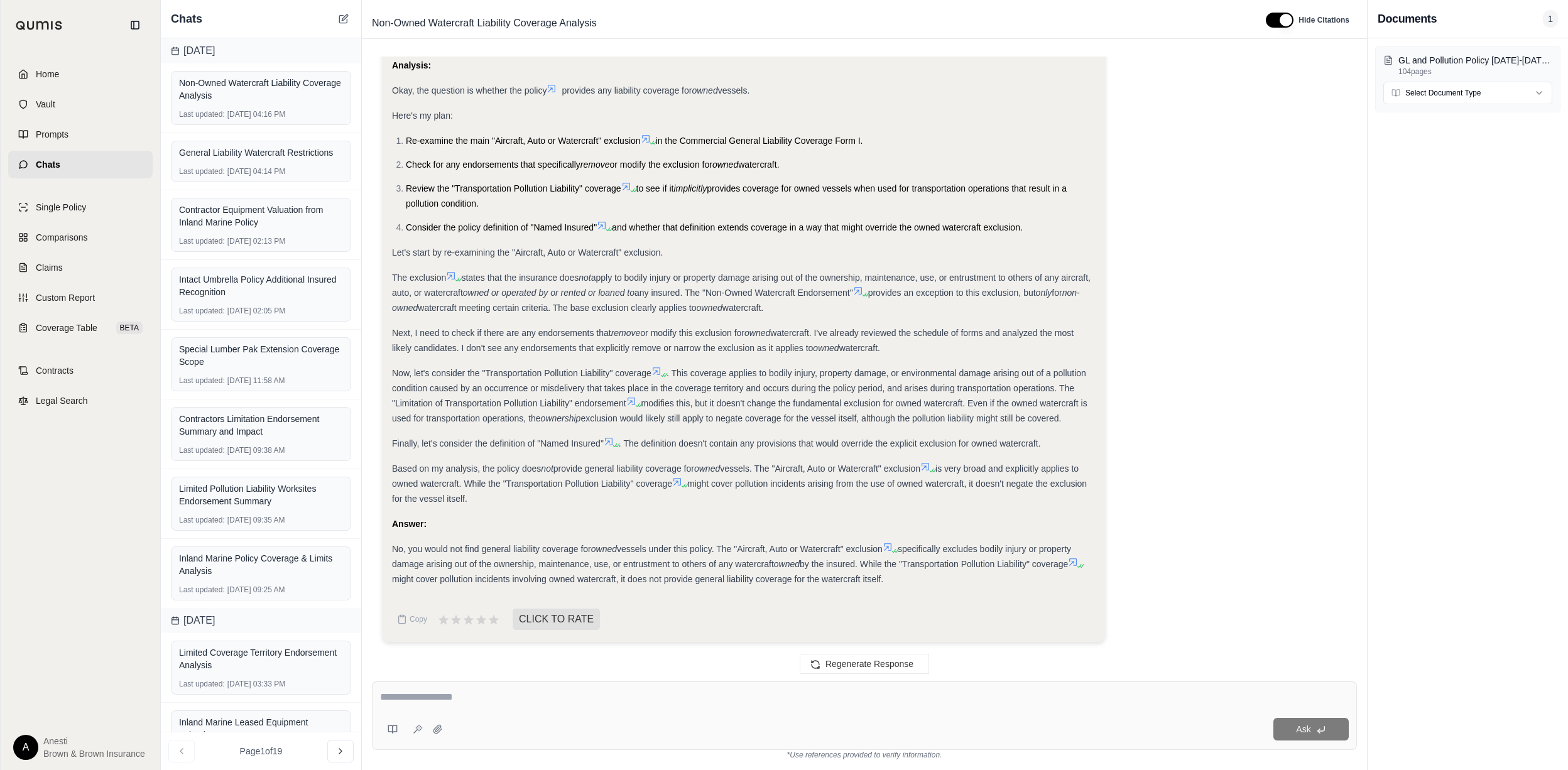
click at [1312, 118] on div "Analysis: Okay, the question is whether the policy provides any liability cover…" at bounding box center [864, 350] width 965 height 605
click at [1305, 230] on div "Analysis: Okay, the question is whether the policy provides any liability cover…" at bounding box center [864, 350] width 965 height 605
